Goal: Navigation & Orientation: Go to known website

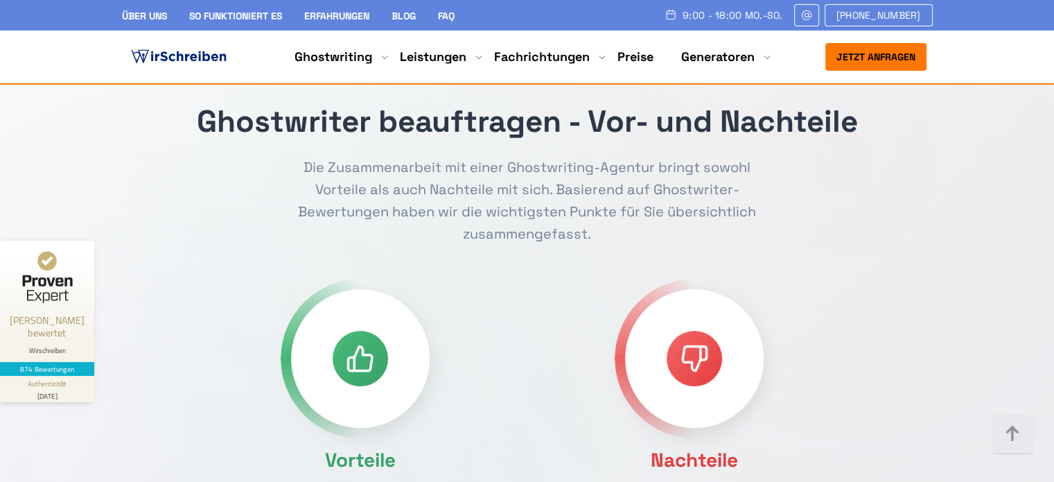
scroll to position [624, 0]
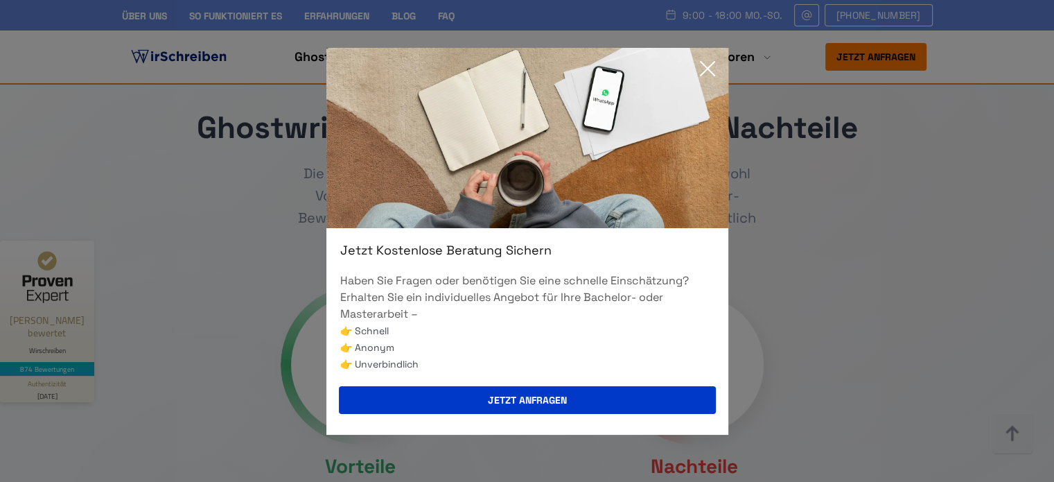
click at [702, 68] on icon at bounding box center [708, 69] width 28 height 28
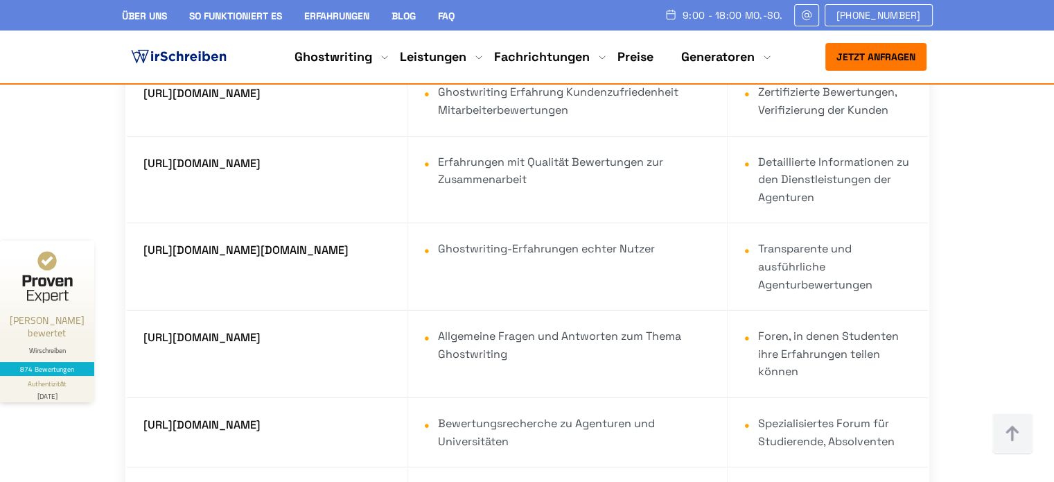
scroll to position [10046, 0]
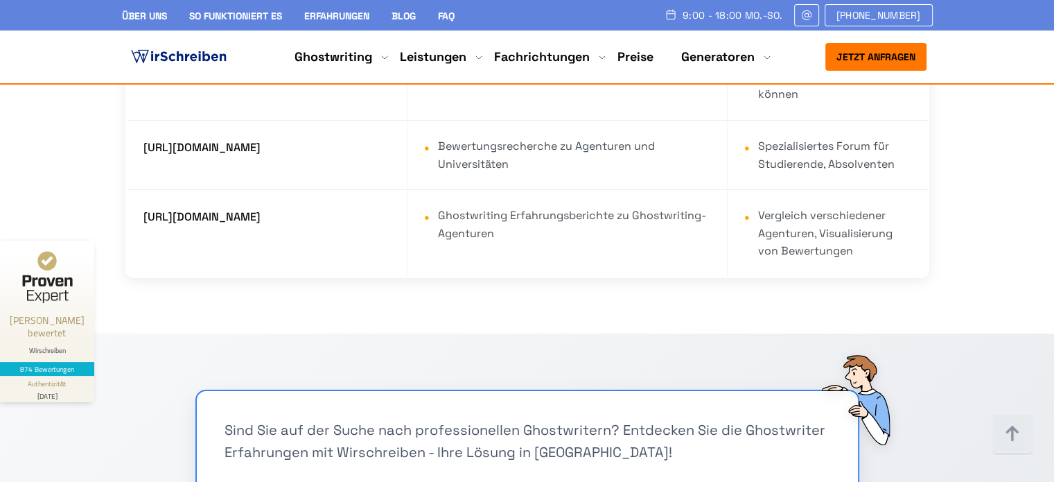
click at [211, 54] on img at bounding box center [178, 56] width 101 height 21
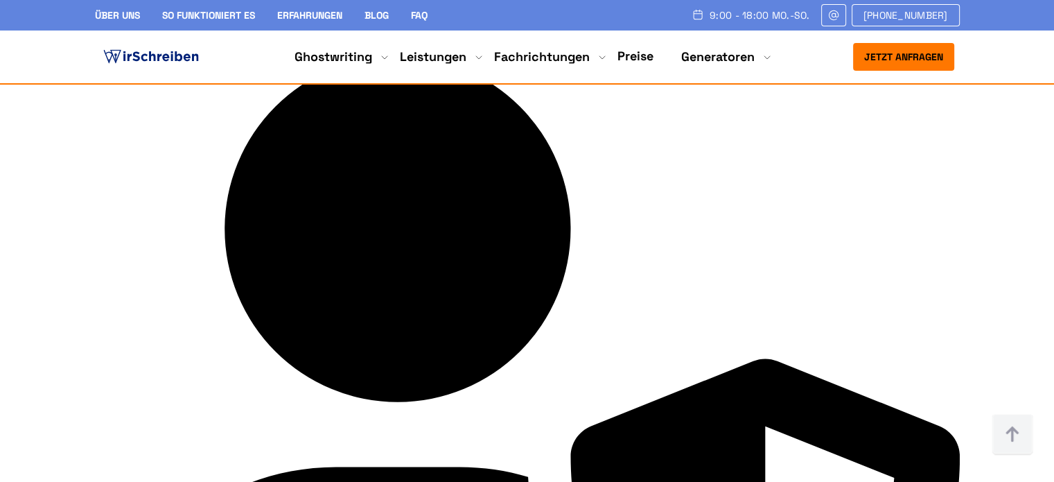
scroll to position [2841, 0]
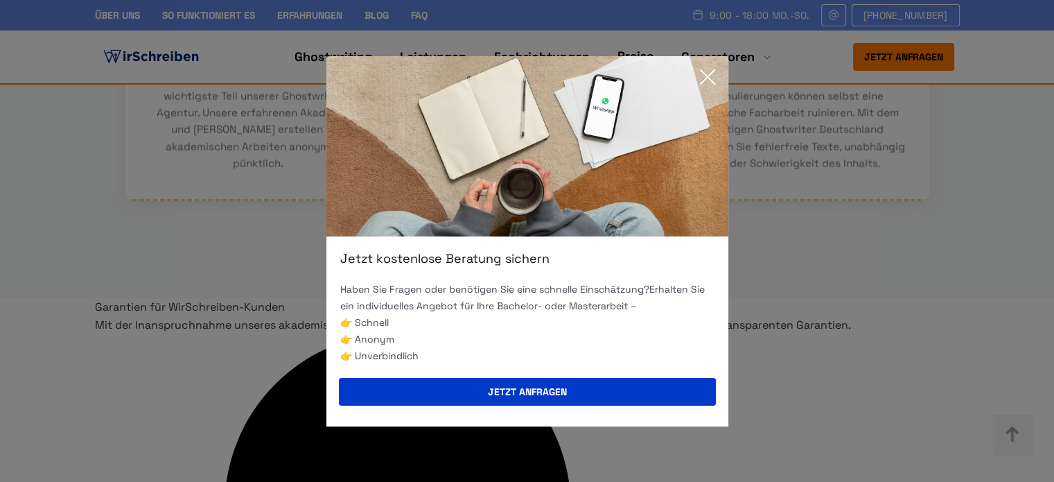
click at [705, 78] on icon at bounding box center [707, 77] width 14 height 14
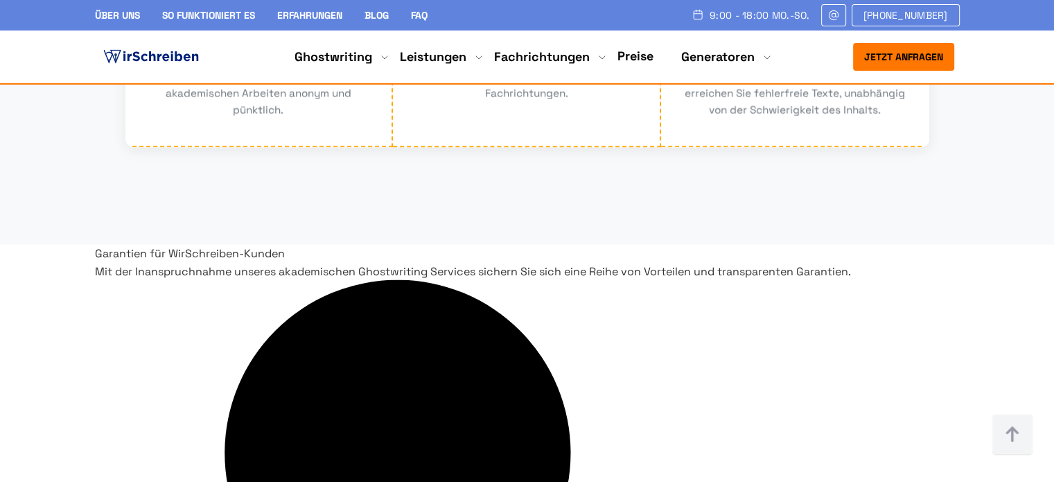
scroll to position [2979, 0]
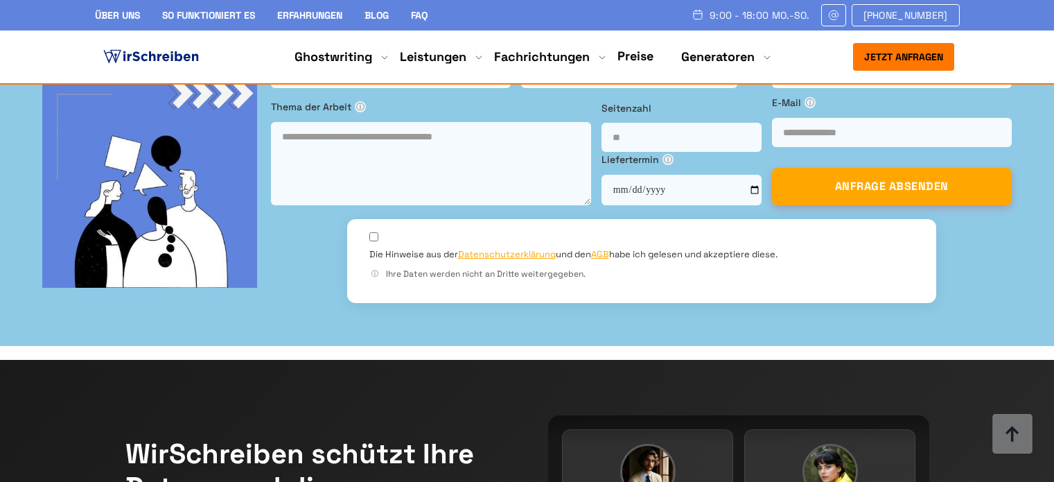
scroll to position [3109, 0]
